Goal: Find specific page/section: Find specific page/section

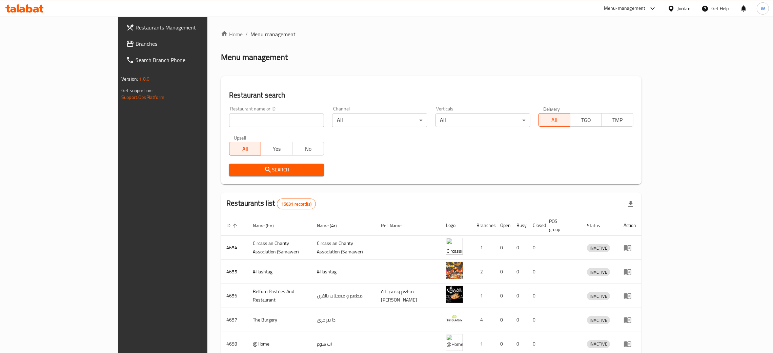
click at [229, 113] on div "Restaurant name or ID Restaurant name or ID" at bounding box center [276, 116] width 95 height 21
click at [229, 114] on input "search" at bounding box center [276, 121] width 95 height 14
type input "Sedra Flowers"
click at [247, 169] on span "Search" at bounding box center [276, 170] width 84 height 8
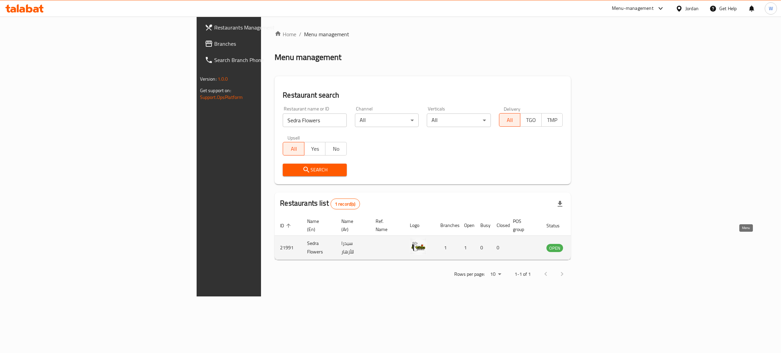
click at [590, 244] on icon "enhanced table" at bounding box center [586, 248] width 8 height 8
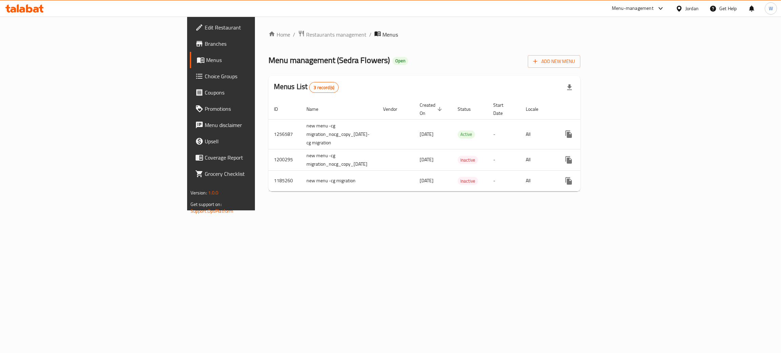
click at [205, 44] on span "Branches" at bounding box center [258, 44] width 107 height 8
